Goal: Transaction & Acquisition: Purchase product/service

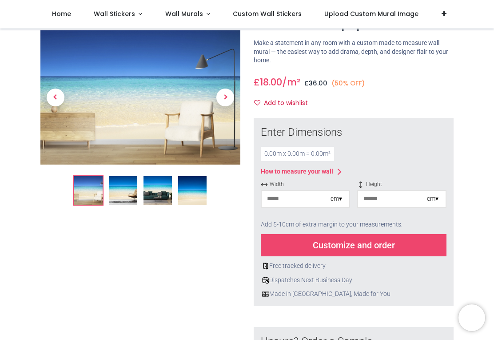
scroll to position [57, 0]
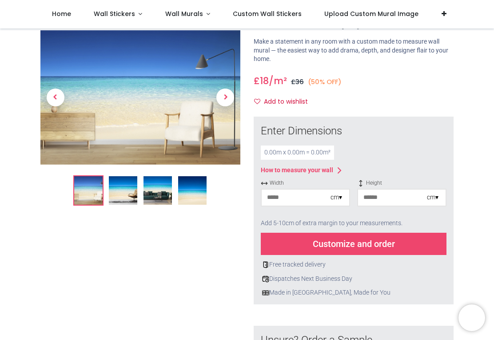
click at [312, 197] on input "number" at bounding box center [296, 197] width 69 height 16
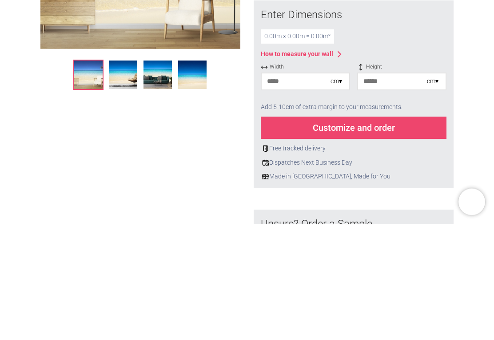
click at [342, 193] on div "cm ▾" at bounding box center [340, 197] width 19 height 9
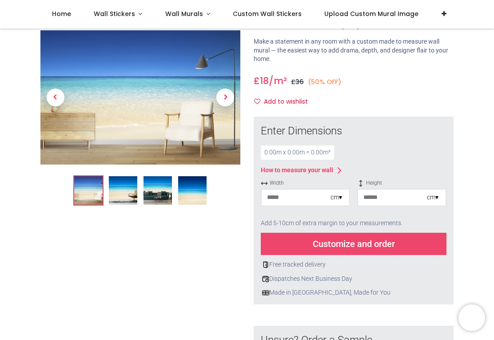
click at [341, 193] on div "cm ▾" at bounding box center [337, 197] width 12 height 9
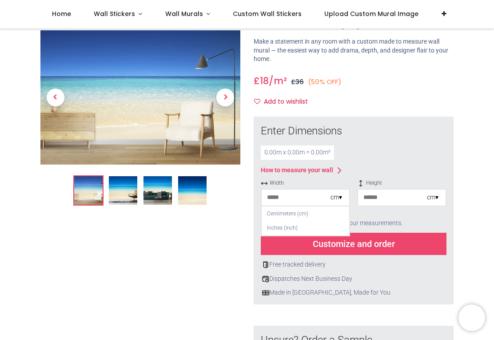
click at [301, 196] on input "number" at bounding box center [296, 197] width 69 height 16
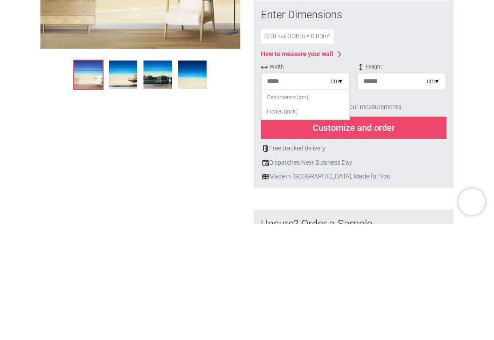
click at [310, 206] on div "Centimeters (cm)" at bounding box center [306, 213] width 88 height 15
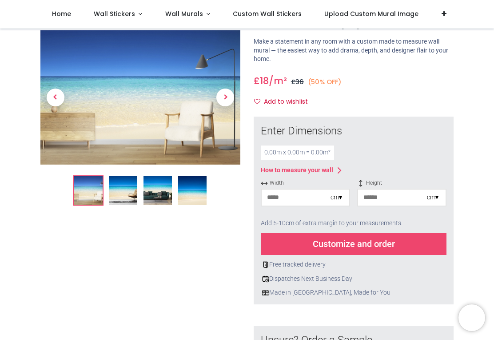
click at [286, 195] on input "number" at bounding box center [296, 197] width 69 height 16
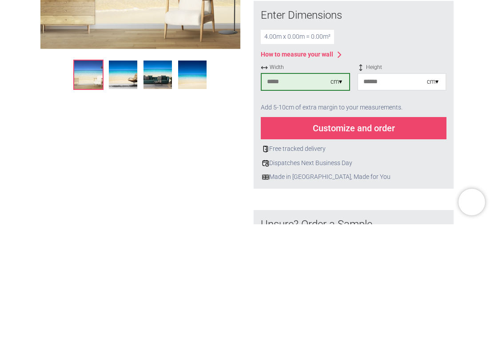
type input "***"
click at [393, 189] on input "number" at bounding box center [392, 197] width 69 height 16
type input "***"
click at [369, 233] on div "Customize and order" at bounding box center [354, 244] width 186 height 22
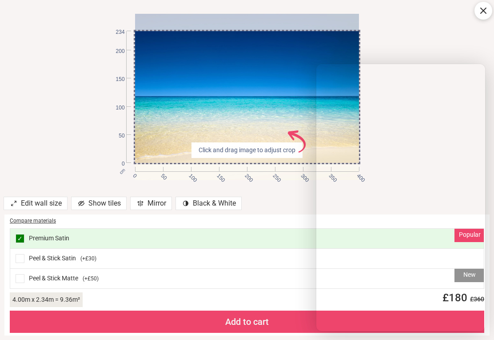
click at [135, 161] on div "0 50 100 150 200 234" at bounding box center [131, 96] width 8 height 131
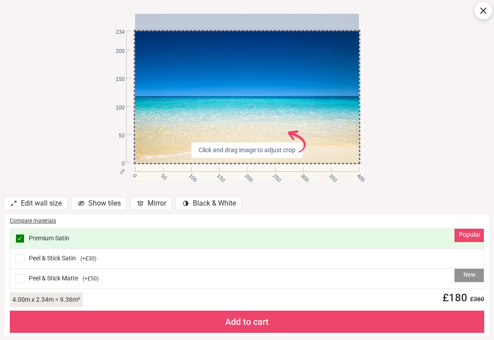
click at [482, 19] on div at bounding box center [484, 11] width 18 height 18
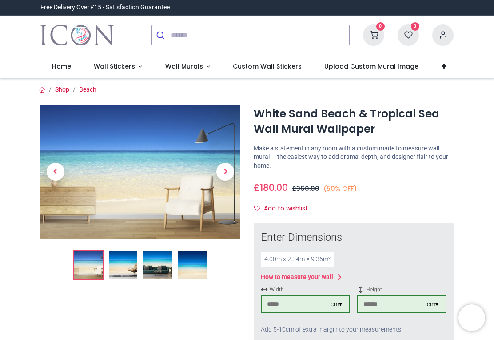
scroll to position [0, 0]
